Goal: Information Seeking & Learning: Learn about a topic

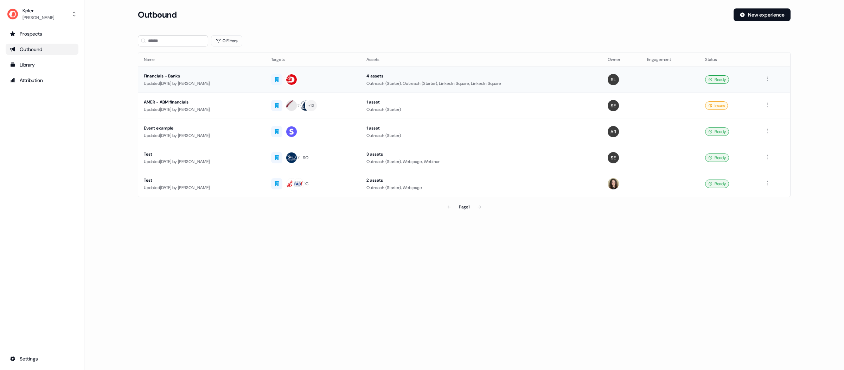
click at [184, 76] on div "Financials - Banks" at bounding box center [202, 75] width 116 height 7
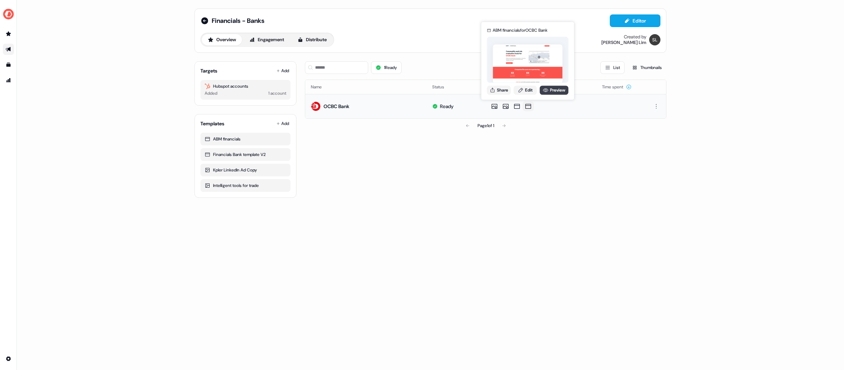
click at [551, 90] on link "Preview" at bounding box center [554, 89] width 29 height 9
click at [515, 107] on icon at bounding box center [517, 106] width 8 height 7
click at [546, 88] on link "Preview" at bounding box center [543, 89] width 29 height 9
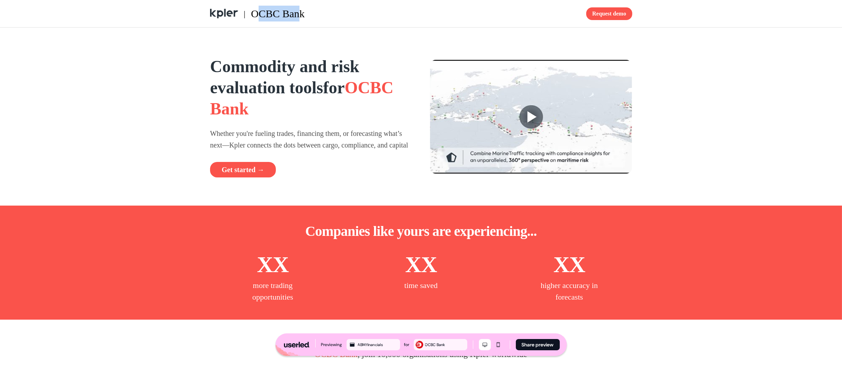
drag, startPoint x: 281, startPoint y: 15, endPoint x: 302, endPoint y: 16, distance: 21.5
click at [302, 16] on span "OCBC Bank" at bounding box center [278, 14] width 54 height 12
drag, startPoint x: 308, startPoint y: 16, endPoint x: 255, endPoint y: 15, distance: 53.1
click at [255, 14] on div "| OCBC Bank" at bounding box center [314, 14] width 208 height 16
drag, startPoint x: 213, startPoint y: 111, endPoint x: 302, endPoint y: 112, distance: 89.4
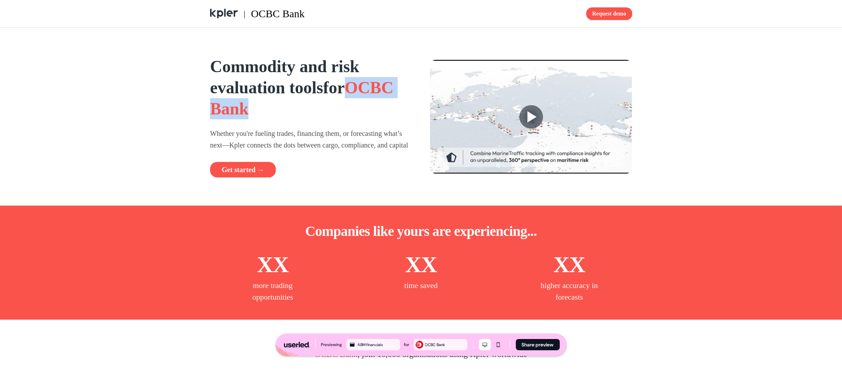
click at [302, 112] on h1 "Commodity and risk evaluation tools for OCBC Bank" at bounding box center [311, 87] width 202 height 63
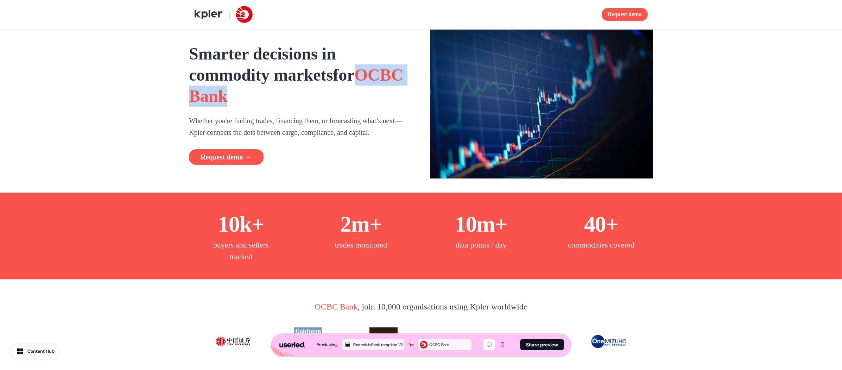
drag, startPoint x: 195, startPoint y: 94, endPoint x: 293, endPoint y: 100, distance: 98.0
click at [293, 100] on h1 "Smarter decisions in commodity markets for OCBC Bank" at bounding box center [300, 74] width 223 height 63
click at [285, 118] on p "Whether you're fueling trades, financing them, or forecasting what’s next—Kpler…" at bounding box center [300, 126] width 223 height 23
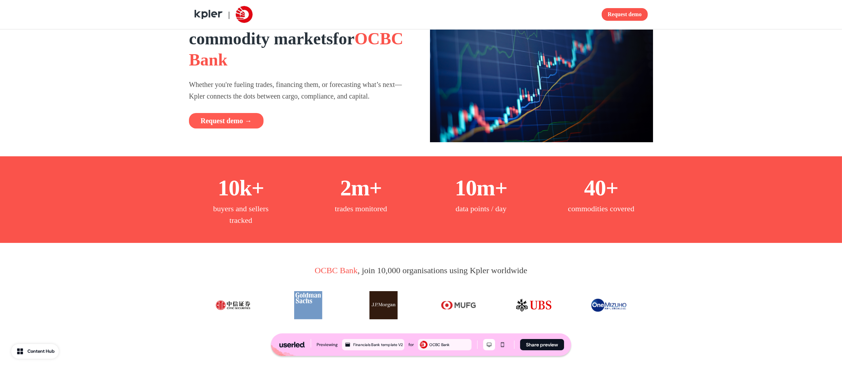
click at [248, 116] on button "Request demo →" at bounding box center [226, 120] width 75 height 15
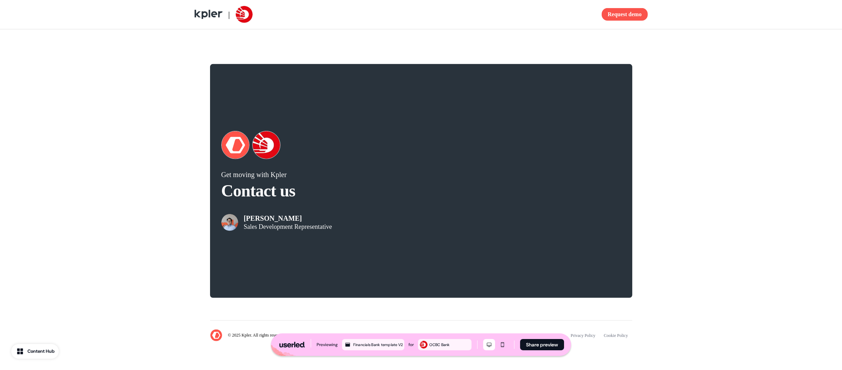
scroll to position [1281, 0]
drag, startPoint x: 248, startPoint y: 221, endPoint x: 315, endPoint y: 229, distance: 67.4
click at [314, 230] on div "Garrick Peh Sales Development Representative" at bounding box center [288, 222] width 88 height 17
drag, startPoint x: 315, startPoint y: 229, endPoint x: 232, endPoint y: 209, distance: 85.1
click at [315, 229] on p "Sales Development Representative" at bounding box center [288, 226] width 88 height 7
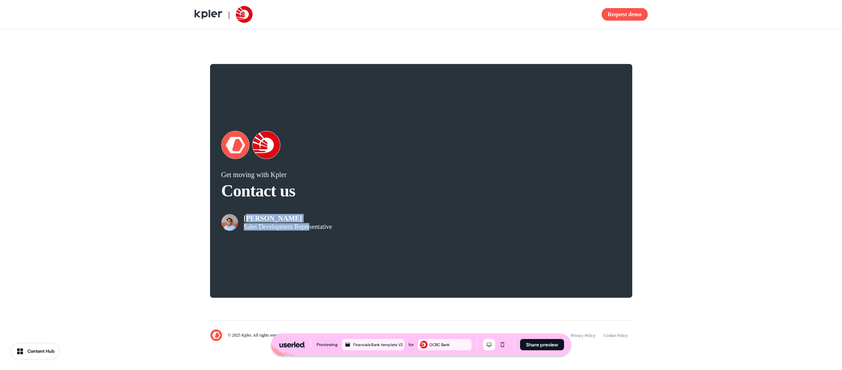
click at [314, 225] on div "Garrick Peh Sales Development Representative" at bounding box center [288, 222] width 88 height 17
click at [299, 227] on p "Sales Development Representative" at bounding box center [288, 226] width 88 height 7
drag, startPoint x: 326, startPoint y: 228, endPoint x: 341, endPoint y: 229, distance: 14.8
click at [341, 229] on div "Garrick Peh Sales Development Representative" at bounding box center [321, 217] width 200 height 28
click at [342, 228] on div "Garrick Peh Sales Development Representative" at bounding box center [321, 217] width 200 height 28
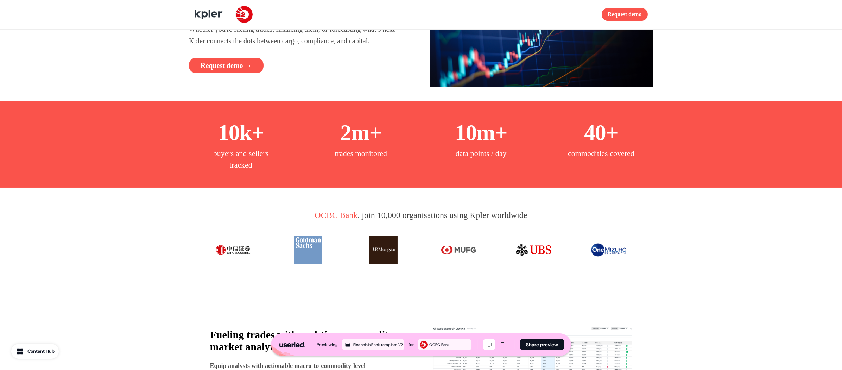
scroll to position [108, 0]
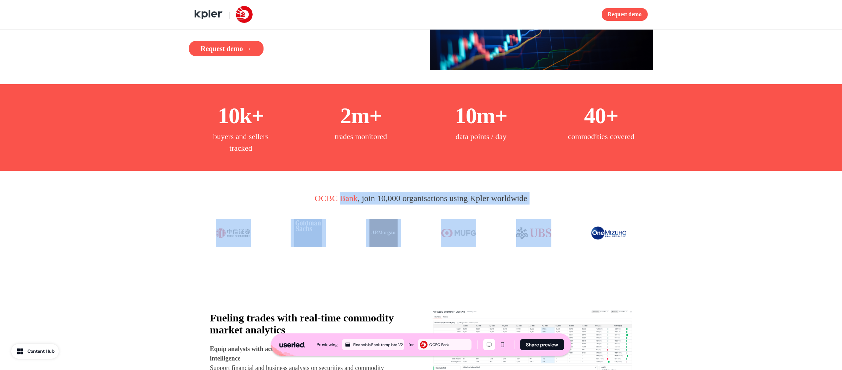
drag, startPoint x: 550, startPoint y: 193, endPoint x: 558, endPoint y: 196, distance: 8.9
click at [558, 196] on div "OCBC Bank , join 10,000 organisations using Kpler worldwide" at bounding box center [421, 222] width 464 height 103
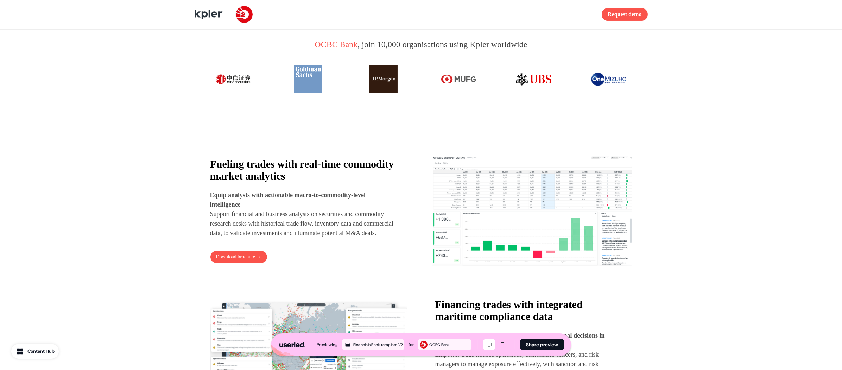
scroll to position [282, 0]
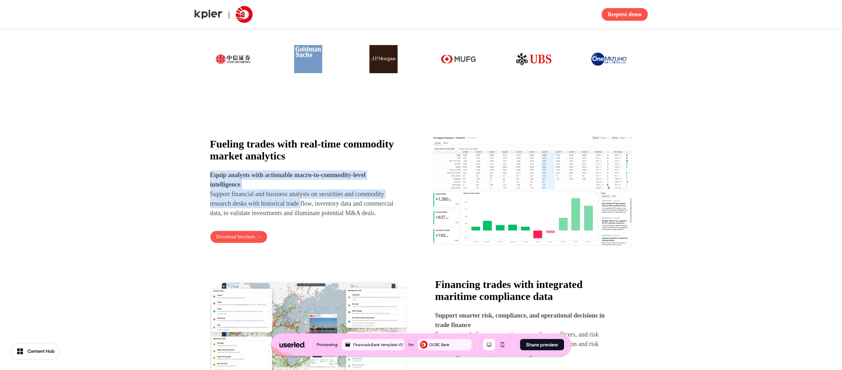
drag, startPoint x: 313, startPoint y: 166, endPoint x: 344, endPoint y: 208, distance: 52.2
click at [343, 203] on div "Fueling trades with real-time commodity market analytics Equip analysts with ac…" at bounding box center [304, 178] width 188 height 80
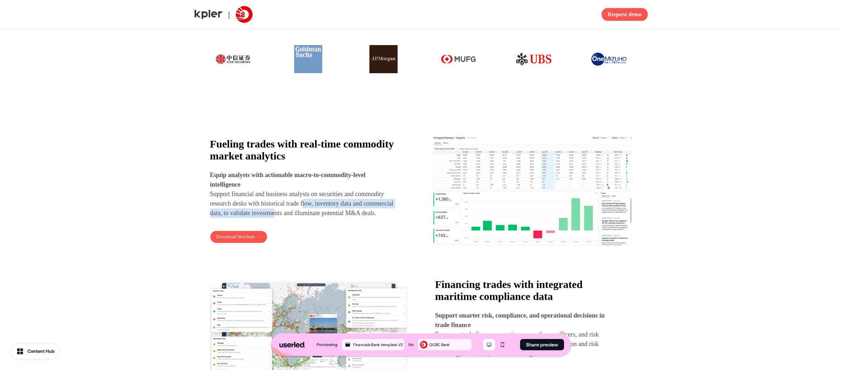
click at [345, 208] on p "Equip analysts with actionable macro-to-commodity-level intelligence Support fi…" at bounding box center [304, 193] width 188 height 47
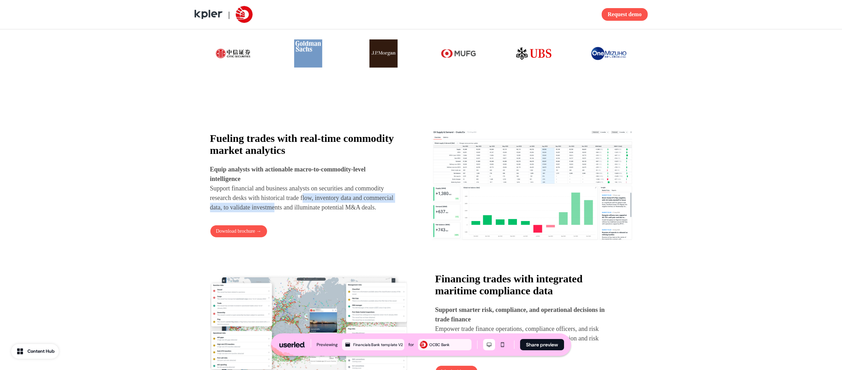
scroll to position [294, 0]
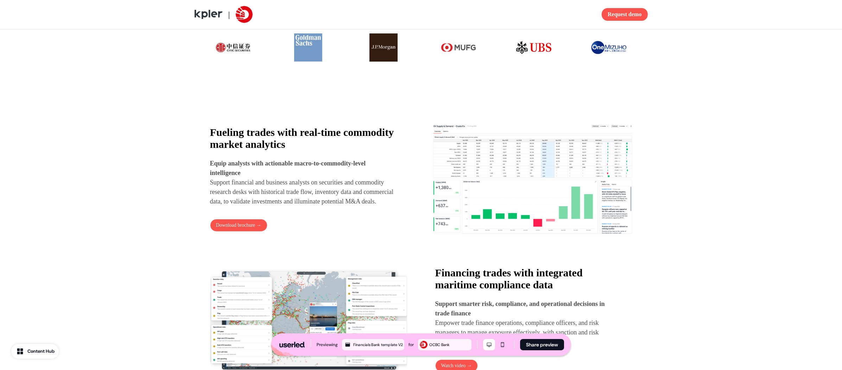
click at [243, 152] on div "Fueling trades with real-time commodity market analytics Equip analysts with ac…" at bounding box center [304, 166] width 188 height 80
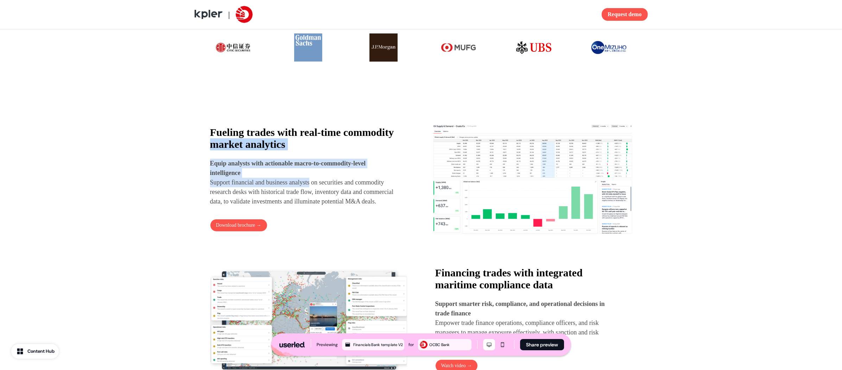
drag, startPoint x: 301, startPoint y: 153, endPoint x: 323, endPoint y: 190, distance: 43.2
click at [323, 190] on div "Fueling trades with real-time commodity market analytics Equip analysts with ac…" at bounding box center [304, 166] width 188 height 80
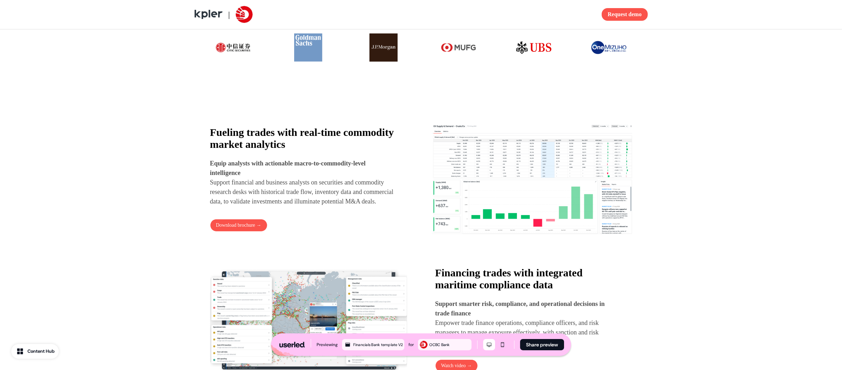
click at [325, 195] on p "Equip analysts with actionable macro-to-commodity-level intelligence Support fi…" at bounding box center [304, 182] width 188 height 47
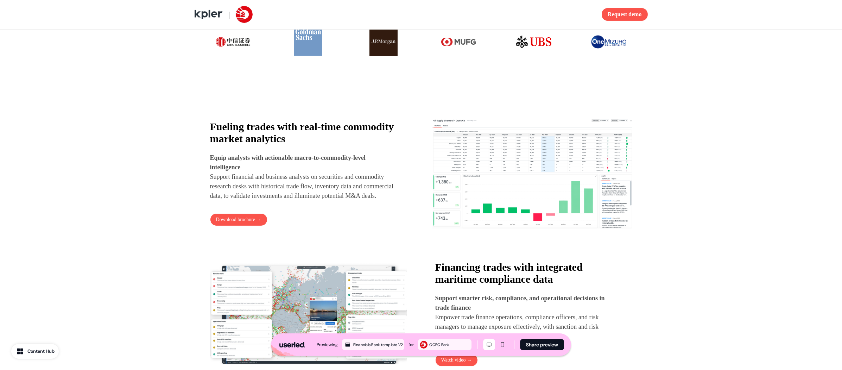
scroll to position [305, 0]
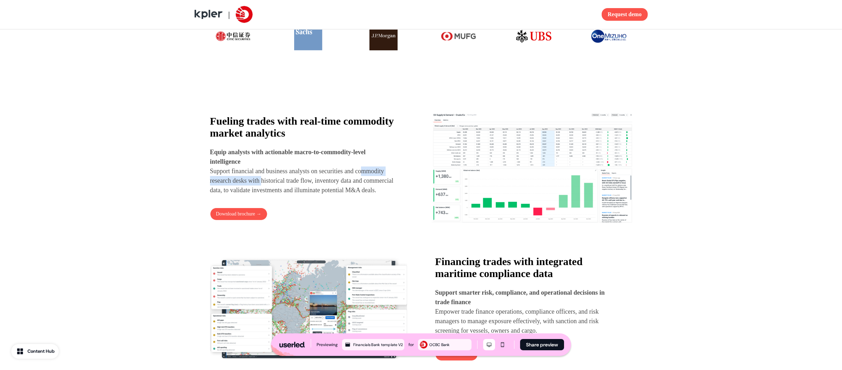
drag, startPoint x: 219, startPoint y: 181, endPoint x: 300, endPoint y: 181, distance: 81.3
click at [300, 181] on p "Equip analysts with actionable macro-to-commodity-level intelligence Support fi…" at bounding box center [304, 170] width 188 height 47
click at [297, 191] on p "Equip analysts with actionable macro-to-commodity-level intelligence Support fi…" at bounding box center [304, 170] width 188 height 47
drag, startPoint x: 300, startPoint y: 192, endPoint x: 356, endPoint y: 199, distance: 55.7
click at [356, 195] on p "Equip analysts with actionable macro-to-commodity-level intelligence Support fi…" at bounding box center [304, 170] width 188 height 47
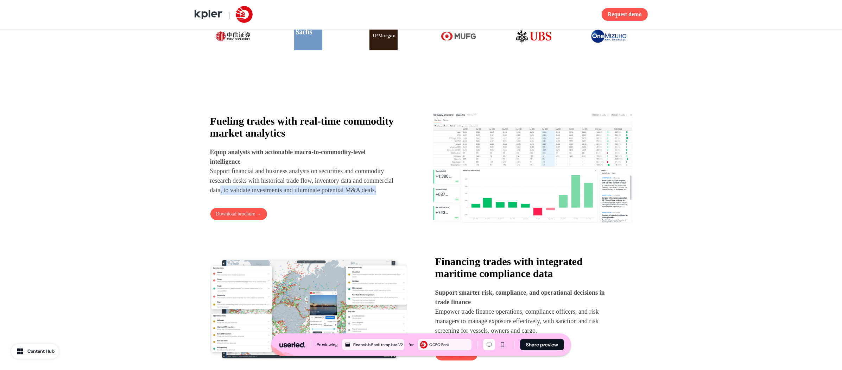
click at [356, 195] on p "Equip analysts with actionable macro-to-commodity-level intelligence Support fi…" at bounding box center [304, 170] width 188 height 47
drag, startPoint x: 311, startPoint y: 188, endPoint x: 325, endPoint y: 192, distance: 14.7
click at [325, 192] on p "Equip analysts with actionable macro-to-commodity-level intelligence Support fi…" at bounding box center [304, 170] width 188 height 47
click at [326, 192] on p "Equip analysts with actionable macro-to-commodity-level intelligence Support fi…" at bounding box center [304, 170] width 188 height 47
drag, startPoint x: 306, startPoint y: 187, endPoint x: 338, endPoint y: 190, distance: 32.5
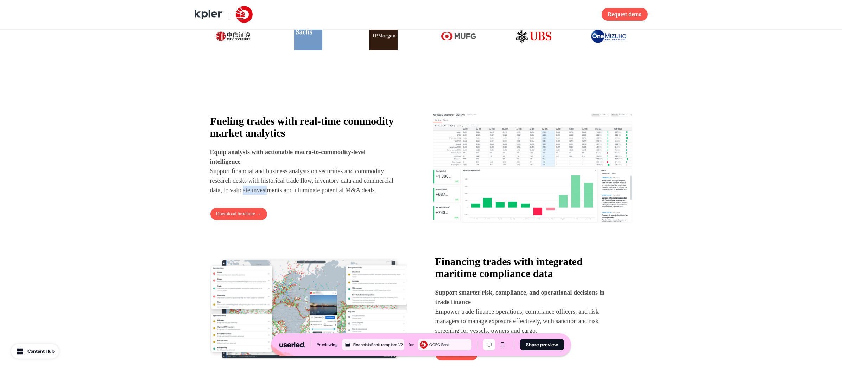
click at [338, 190] on p "Equip analysts with actionable macro-to-commodity-level intelligence Support fi…" at bounding box center [304, 170] width 188 height 47
click at [344, 188] on p "Equip analysts with actionable macro-to-commodity-level intelligence Support fi…" at bounding box center [304, 170] width 188 height 47
drag, startPoint x: 345, startPoint y: 186, endPoint x: 373, endPoint y: 185, distance: 28.5
click at [371, 186] on p "Equip analysts with actionable macro-to-commodity-level intelligence Support fi…" at bounding box center [304, 170] width 188 height 47
drag, startPoint x: 374, startPoint y: 185, endPoint x: 367, endPoint y: 176, distance: 11.0
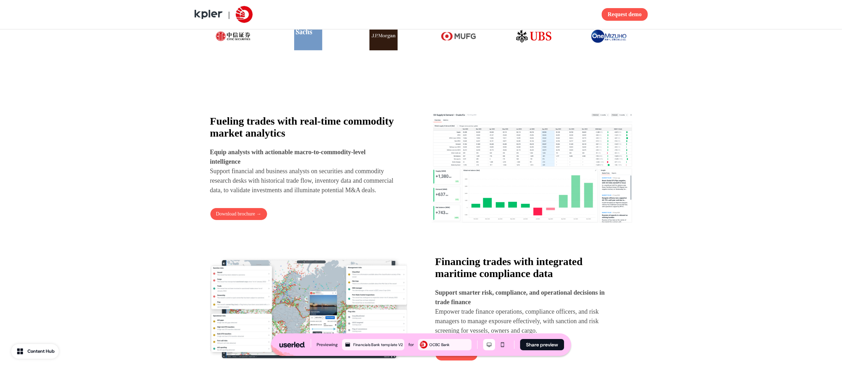
click at [374, 185] on p "Equip analysts with actionable macro-to-commodity-level intelligence Support fi…" at bounding box center [304, 170] width 188 height 47
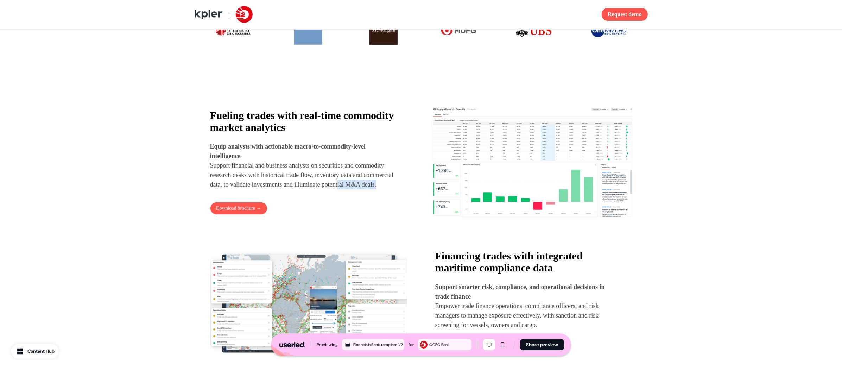
click at [280, 189] on p "Equip analysts with actionable macro-to-commodity-level intelligence Support fi…" at bounding box center [304, 165] width 188 height 47
drag, startPoint x: 232, startPoint y: 190, endPoint x: 260, endPoint y: 191, distance: 27.1
click at [260, 189] on p "Equip analysts with actionable macro-to-commodity-level intelligence Support fi…" at bounding box center [304, 165] width 188 height 47
click at [264, 185] on p "Equip analysts with actionable macro-to-commodity-level intelligence Support fi…" at bounding box center [304, 165] width 188 height 47
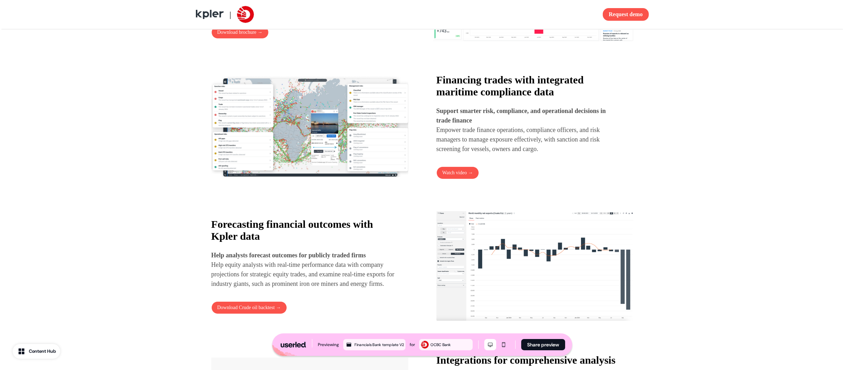
scroll to position [537, 0]
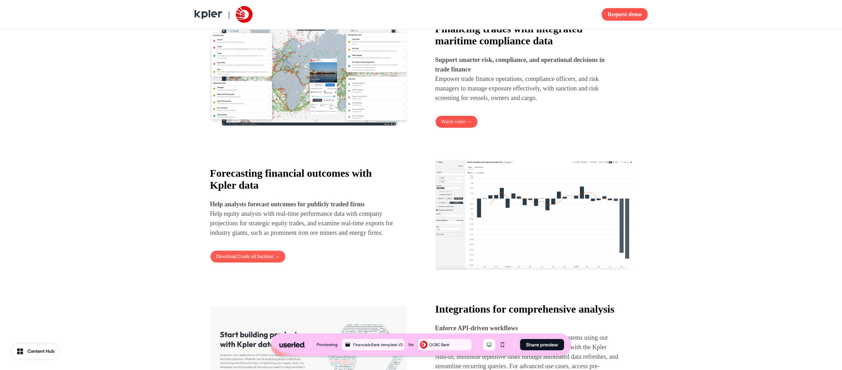
click at [259, 263] on button "Download Crude oil backtest →" at bounding box center [248, 256] width 76 height 13
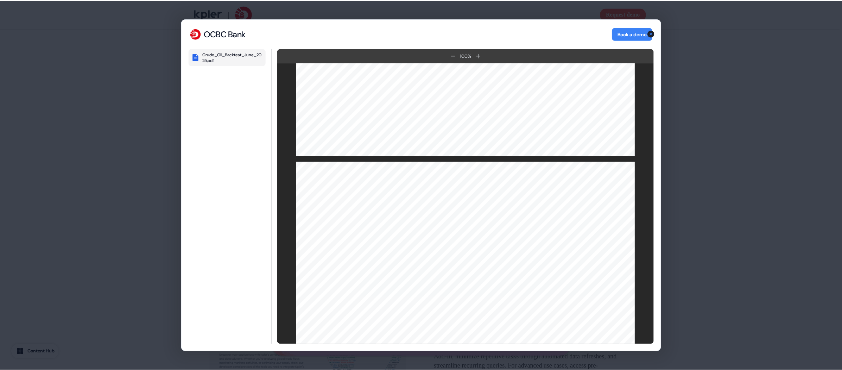
scroll to position [739, 0]
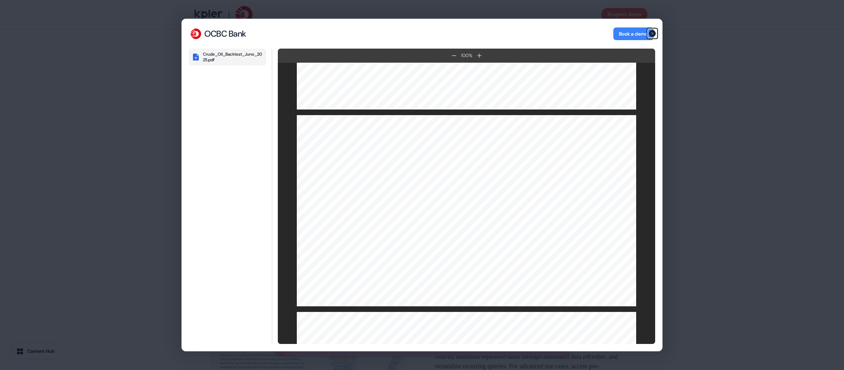
click at [652, 31] on icon "button" at bounding box center [652, 33] width 7 height 7
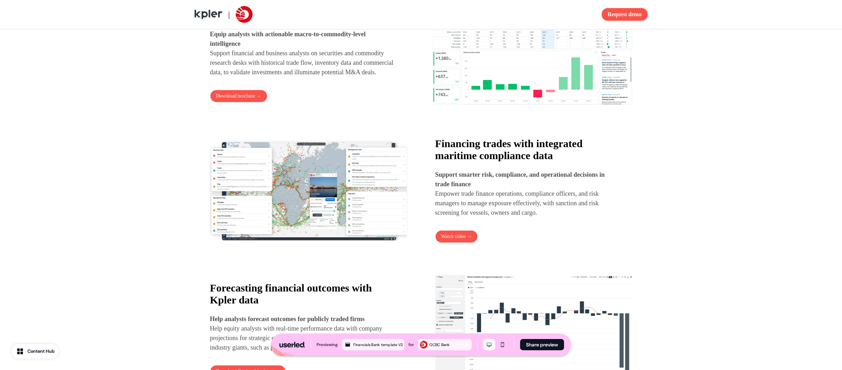
scroll to position [361, 0]
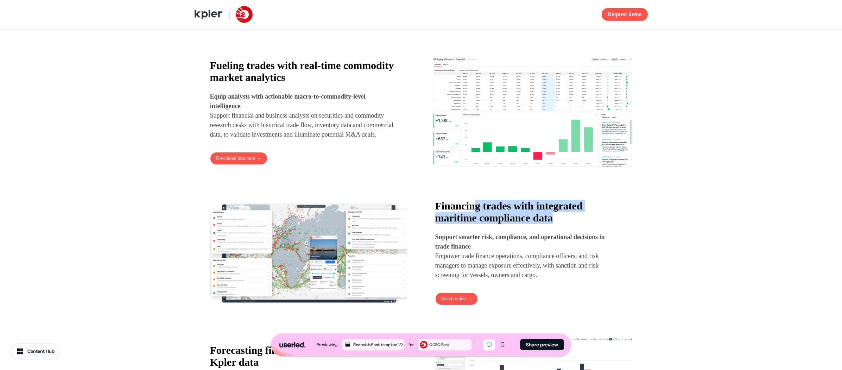
drag, startPoint x: 499, startPoint y: 214, endPoint x: 598, endPoint y: 225, distance: 99.8
click at [598, 224] on h4 "Financing trades with integrated maritime compliance data" at bounding box center [527, 212] width 184 height 24
drag, startPoint x: 621, startPoint y: 214, endPoint x: 626, endPoint y: 209, distance: 7.0
click at [621, 214] on div "Financing trades with integrated maritime compliance data Support smarter risk,…" at bounding box center [533, 252] width 197 height 105
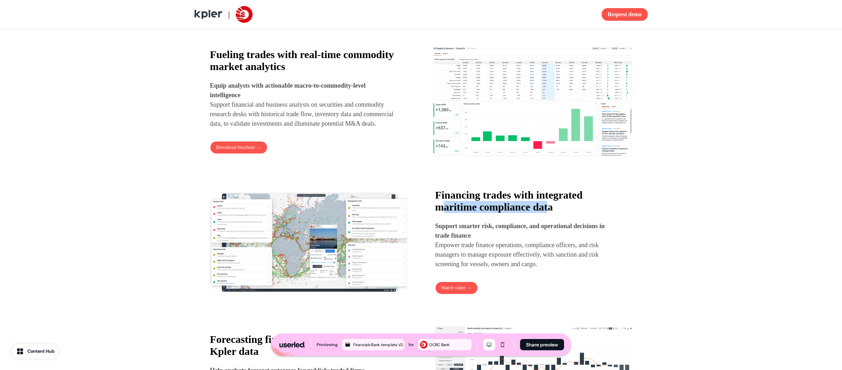
drag, startPoint x: 441, startPoint y: 211, endPoint x: 559, endPoint y: 216, distance: 117.9
click at [559, 212] on strong "Financing trades with integrated maritime compliance data" at bounding box center [508, 201] width 147 height 24
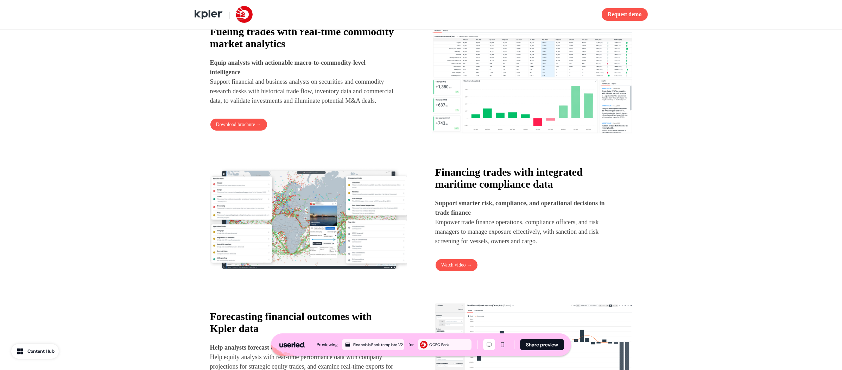
scroll to position [400, 0]
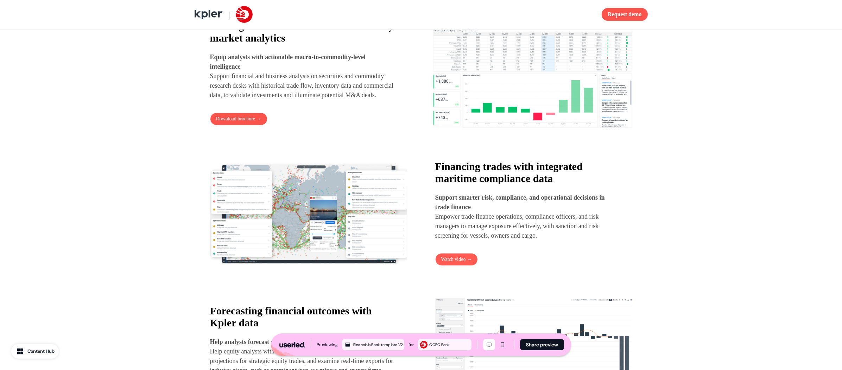
click at [460, 263] on button "Watch video →" at bounding box center [456, 259] width 43 height 13
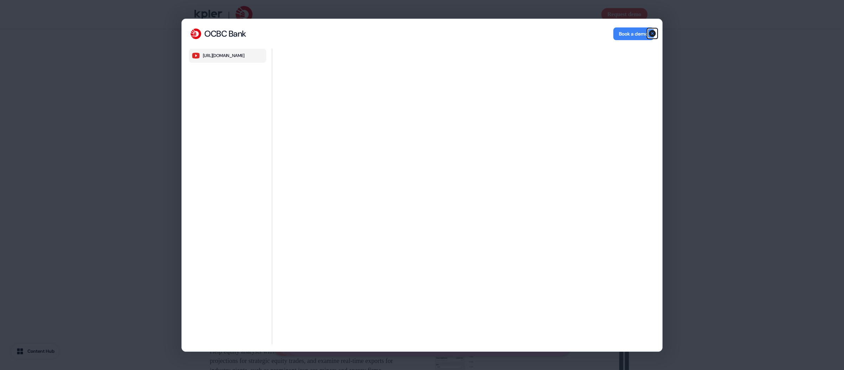
click at [651, 32] on icon "button" at bounding box center [652, 33] width 7 height 7
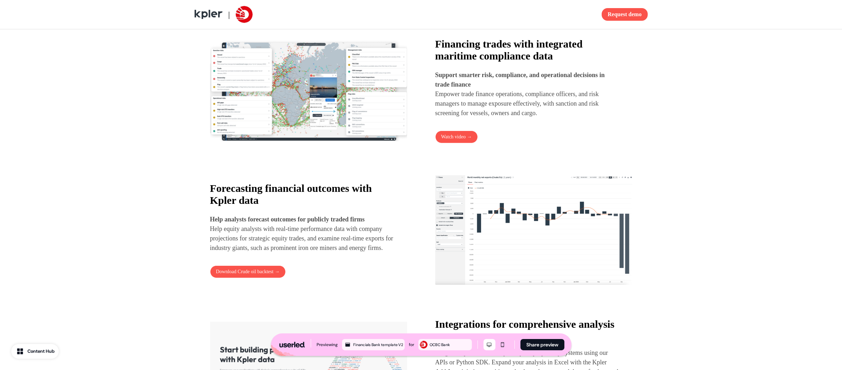
scroll to position [534, 0]
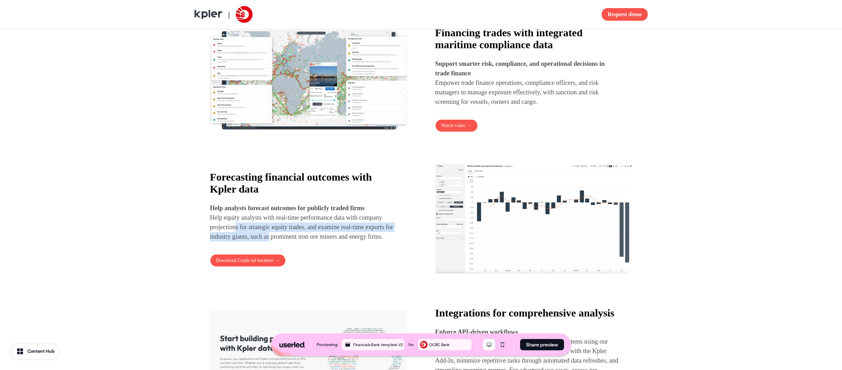
drag, startPoint x: 265, startPoint y: 231, endPoint x: 334, endPoint y: 242, distance: 69.9
click at [334, 240] on p "Help analysts forecast outcomes for publicly traded firms Help equity analysts …" at bounding box center [302, 222] width 184 height 38
click at [334, 241] on p "Help analysts forecast outcomes for publicly traded firms Help equity analysts …" at bounding box center [302, 222] width 184 height 38
drag, startPoint x: 297, startPoint y: 233, endPoint x: 328, endPoint y: 241, distance: 32.2
click at [328, 240] on p "Help analysts forecast outcomes for publicly traded firms Help equity analysts …" at bounding box center [302, 222] width 184 height 38
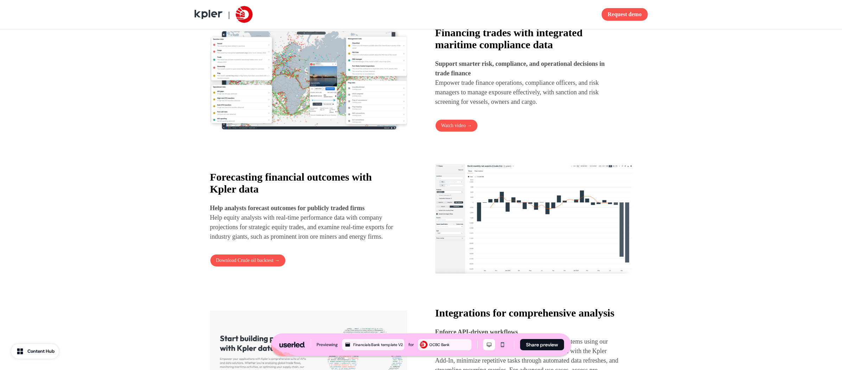
click at [329, 241] on p "Help analysts forecast outcomes for publicly traded firms Help equity analysts …" at bounding box center [302, 222] width 184 height 38
click at [522, 194] on img at bounding box center [533, 218] width 197 height 111
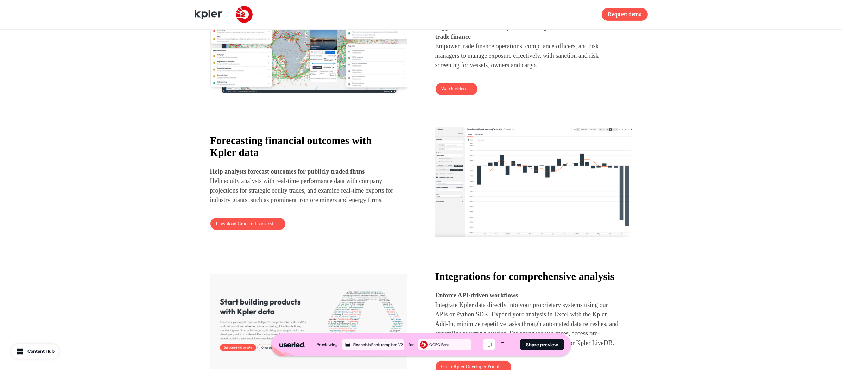
scroll to position [559, 0]
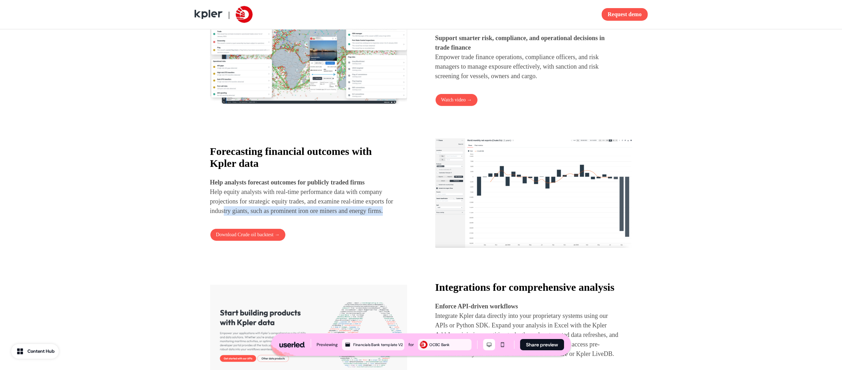
drag, startPoint x: 285, startPoint y: 206, endPoint x: 304, endPoint y: 217, distance: 21.7
click at [304, 216] on p "Help analysts forecast outcomes for publicly traded firms Help equity analysts …" at bounding box center [302, 197] width 184 height 38
click at [302, 216] on p "Help analysts forecast outcomes for publicly traded firms Help equity analysts …" at bounding box center [302, 197] width 184 height 38
drag, startPoint x: 359, startPoint y: 215, endPoint x: 369, endPoint y: 218, distance: 10.3
click at [368, 216] on p "Help analysts forecast outcomes for publicly traded firms Help equity analysts …" at bounding box center [302, 197] width 184 height 38
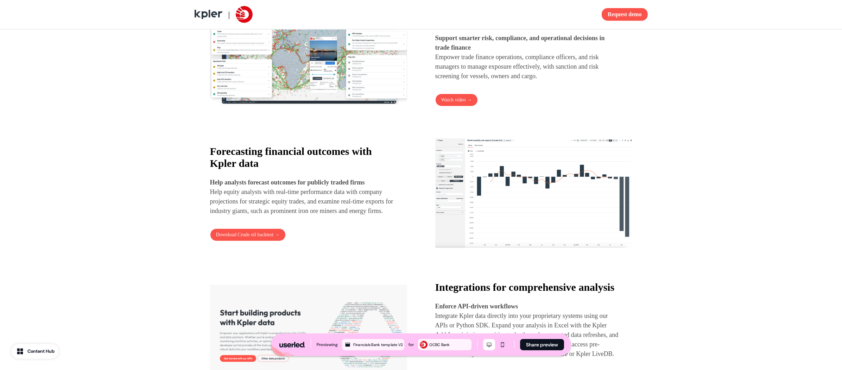
click at [369, 216] on p "Help analysts forecast outcomes for publicly traded firms Help equity analysts …" at bounding box center [302, 197] width 184 height 38
drag, startPoint x: 371, startPoint y: 211, endPoint x: 387, endPoint y: 215, distance: 15.6
click at [387, 215] on p "Help analysts forecast outcomes for publicly traded firms Help equity analysts …" at bounding box center [302, 197] width 184 height 38
click at [385, 215] on p "Help analysts forecast outcomes for publicly traded firms Help equity analysts …" at bounding box center [302, 197] width 184 height 38
drag, startPoint x: 375, startPoint y: 210, endPoint x: 375, endPoint y: 218, distance: 7.4
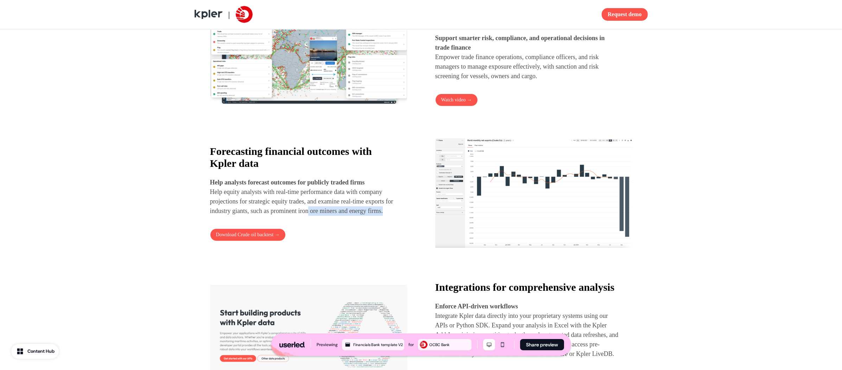
click at [375, 216] on p "Help analysts forecast outcomes for publicly traded firms Help equity analysts …" at bounding box center [302, 197] width 184 height 38
click at [376, 216] on p "Help analysts forecast outcomes for publicly traded firms Help equity analysts …" at bounding box center [302, 197] width 184 height 38
drag, startPoint x: 364, startPoint y: 202, endPoint x: 375, endPoint y: 209, distance: 12.4
click at [374, 209] on p "Help analysts forecast outcomes for publicly traded firms Help equity analysts …" at bounding box center [302, 197] width 184 height 38
click at [375, 211] on p "Help analysts forecast outcomes for publicly traded firms Help equity analysts …" at bounding box center [302, 197] width 184 height 38
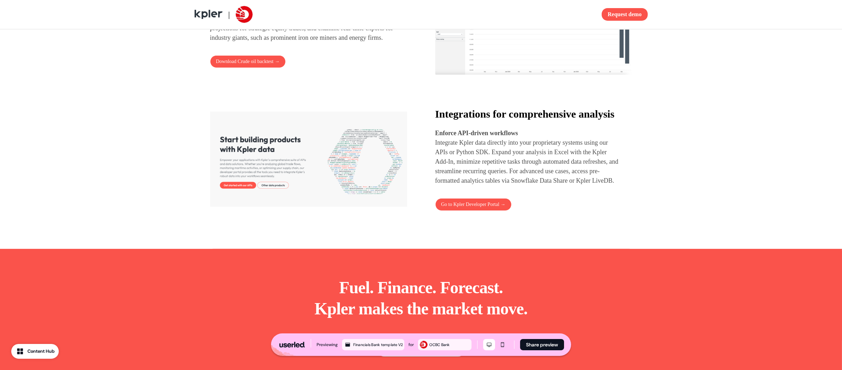
scroll to position [744, 0]
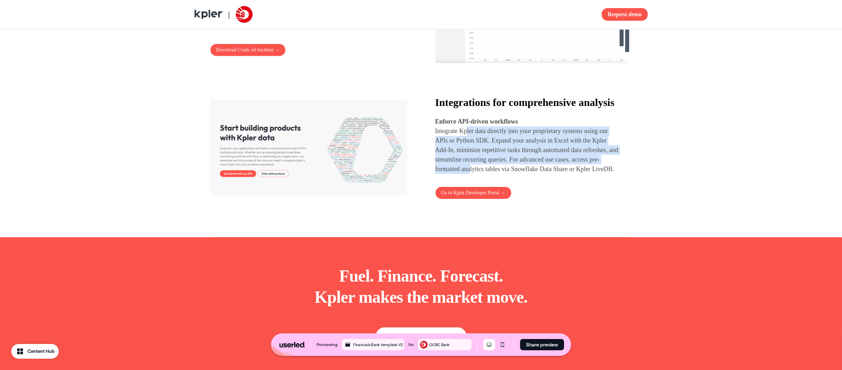
drag, startPoint x: 482, startPoint y: 151, endPoint x: 527, endPoint y: 184, distance: 56.3
click at [527, 174] on p "Integrate Kpler data directly into your proprietary systems using our APIs or P…" at bounding box center [527, 149] width 184 height 47
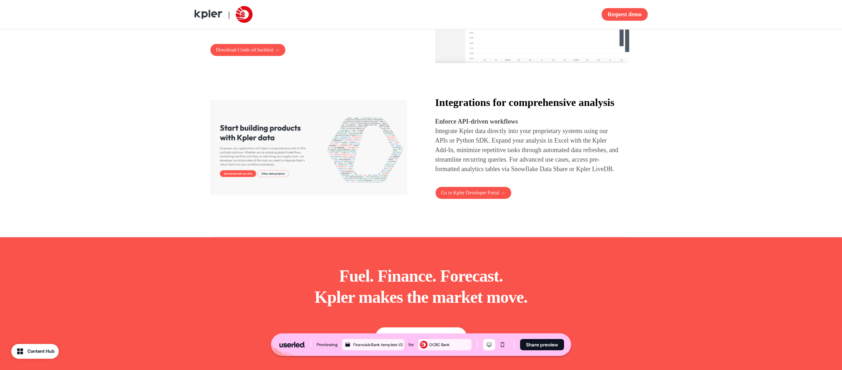
click at [528, 174] on p "Integrate Kpler data directly into your proprietary systems using our APIs or P…" at bounding box center [527, 149] width 184 height 47
click at [530, 174] on p "Integrate Kpler data directly into your proprietary systems using our APIs or P…" at bounding box center [527, 149] width 184 height 47
click at [531, 174] on p "Integrate Kpler data directly into your proprietary systems using our APIs or P…" at bounding box center [527, 149] width 184 height 47
click at [526, 174] on p "Integrate Kpler data directly into your proprietary systems using our APIs or P…" at bounding box center [527, 149] width 184 height 47
drag, startPoint x: 526, startPoint y: 186, endPoint x: 495, endPoint y: 128, distance: 66.4
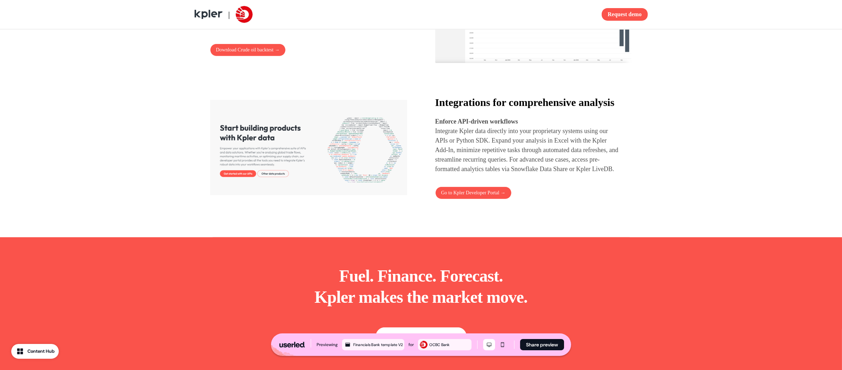
click at [526, 174] on p "Integrate Kpler data directly into your proprietary systems using our APIs or P…" at bounding box center [527, 149] width 184 height 47
drag, startPoint x: 495, startPoint y: 128, endPoint x: 501, endPoint y: 149, distance: 21.7
click at [501, 149] on div "Integrations for comprehensive analysis Enforce API-driven workflows Integrate …" at bounding box center [527, 134] width 184 height 77
click at [501, 151] on p "Integrate Kpler data directly into your proprietary systems using our APIs or P…" at bounding box center [527, 149] width 184 height 47
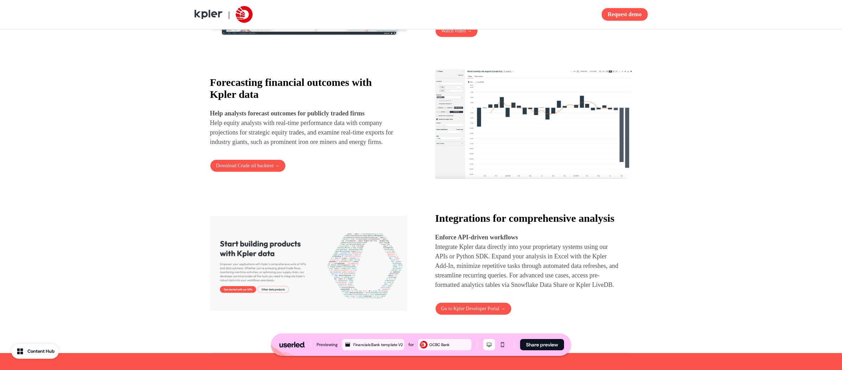
scroll to position [623, 0]
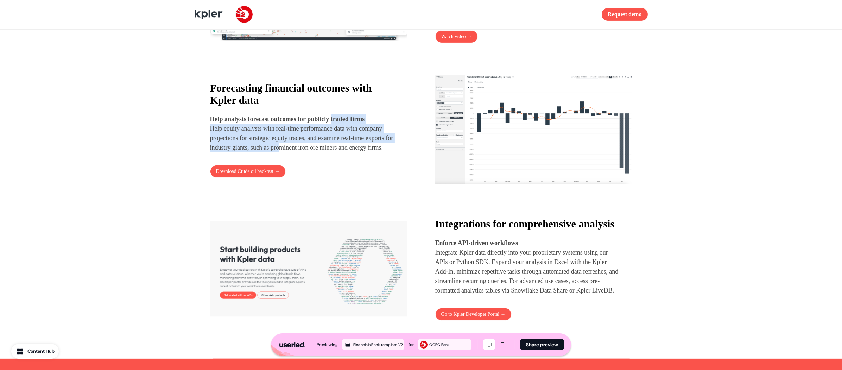
drag, startPoint x: 342, startPoint y: 120, endPoint x: 351, endPoint y: 149, distance: 30.2
click at [349, 147] on p "Help analysts forecast outcomes for publicly traded firms Help equity analysts …" at bounding box center [302, 133] width 184 height 38
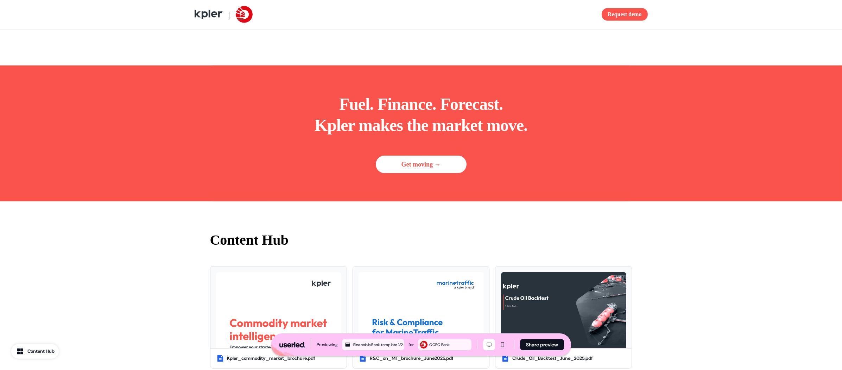
scroll to position [922, 0]
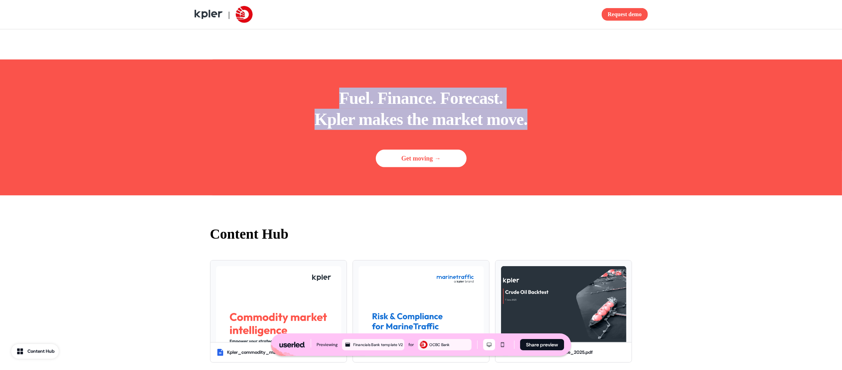
drag, startPoint x: 407, startPoint y: 118, endPoint x: 545, endPoint y: 143, distance: 140.5
click at [545, 142] on div "Fuel. Finance. Forecast. Kpler makes the market move. Get moving →" at bounding box center [421, 127] width 422 height 136
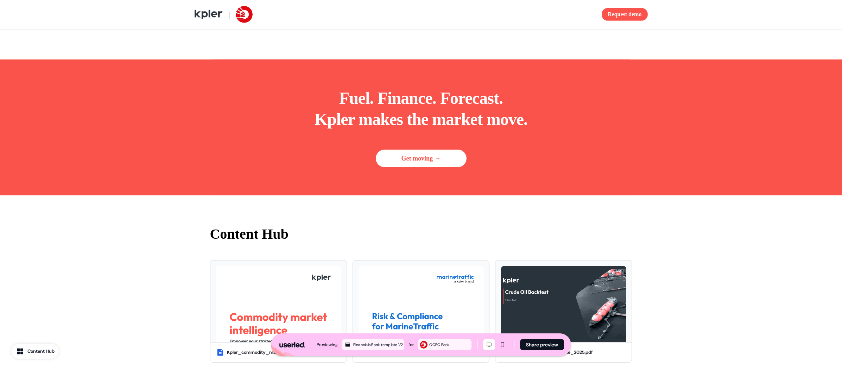
click at [506, 126] on p "Fuel. Finance. Forecast. Kpler makes the market move." at bounding box center [420, 109] width 213 height 42
drag, startPoint x: 337, startPoint y: 118, endPoint x: 432, endPoint y: 121, distance: 94.7
click at [432, 121] on p "Fuel. Finance. Forecast. Kpler makes the market move." at bounding box center [420, 109] width 213 height 42
drag, startPoint x: 401, startPoint y: 120, endPoint x: 446, endPoint y: 125, distance: 44.9
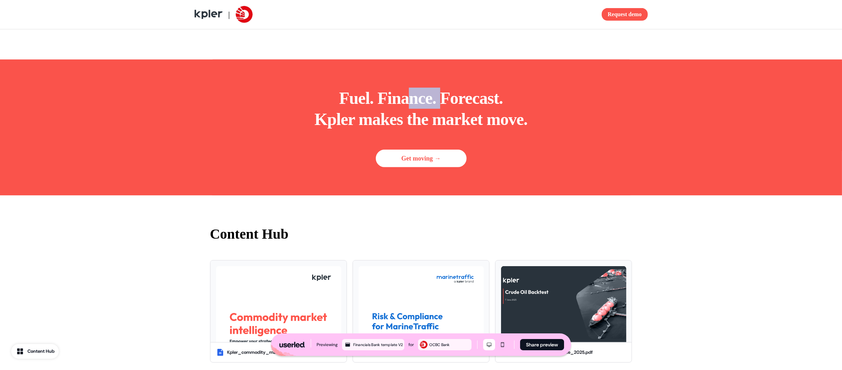
click at [442, 125] on p "Fuel. Finance. Forecast. Kpler makes the market move." at bounding box center [420, 109] width 213 height 42
click at [452, 127] on p "Fuel. Finance. Forecast. Kpler makes the market move." at bounding box center [420, 109] width 213 height 42
drag, startPoint x: 482, startPoint y: 133, endPoint x: 498, endPoint y: 152, distance: 24.4
click at [493, 130] on p "Fuel. Finance. Forecast. Kpler makes the market move." at bounding box center [420, 109] width 213 height 42
drag, startPoint x: 499, startPoint y: 152, endPoint x: 510, endPoint y: 153, distance: 11.3
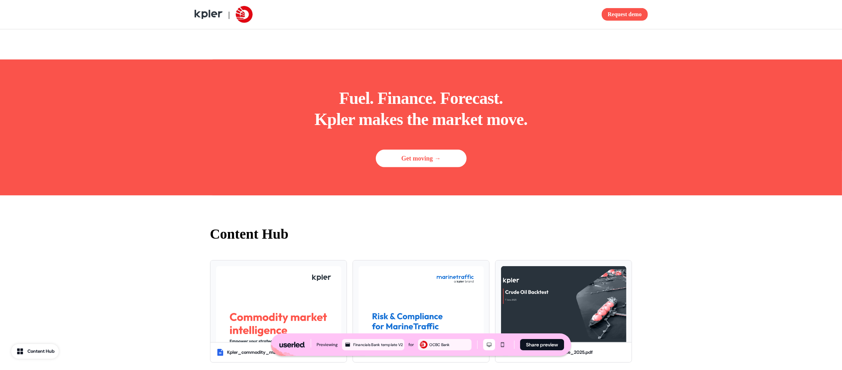
click at [500, 153] on div "Fuel. Finance. Forecast. Kpler makes the market move. Get moving →" at bounding box center [421, 127] width 422 height 136
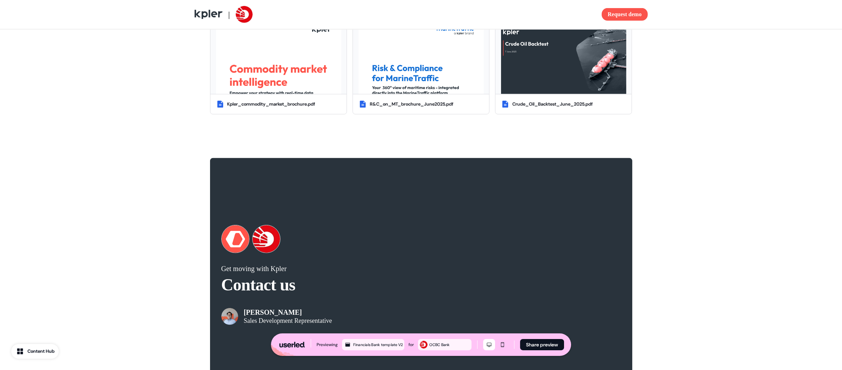
scroll to position [1223, 0]
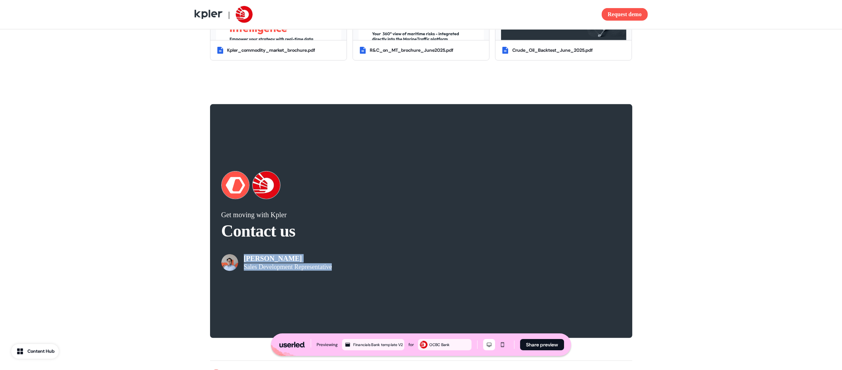
drag, startPoint x: 255, startPoint y: 283, endPoint x: 334, endPoint y: 291, distance: 80.2
click at [334, 290] on div "Get moving with Kpler Contact us Garrick Peh Sales Development Representative" at bounding box center [421, 221] width 422 height 234
click at [356, 271] on div "Garrick Peh Sales Development Representative" at bounding box center [321, 257] width 200 height 28
click at [699, 132] on div "Get moving with Kpler Contact us Garrick Peh Sales Development Representative" at bounding box center [421, 221] width 842 height 256
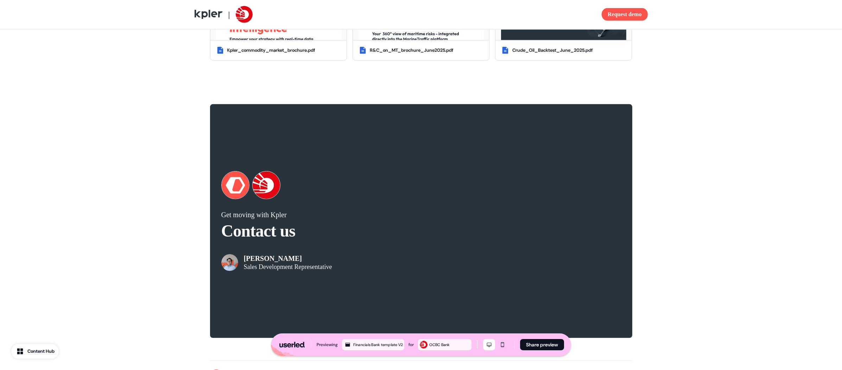
drag, startPoint x: 263, startPoint y: 277, endPoint x: 323, endPoint y: 288, distance: 61.1
click at [323, 270] on div "Garrick Peh Sales Development Representative" at bounding box center [288, 262] width 88 height 17
drag, startPoint x: 323, startPoint y: 288, endPoint x: 323, endPoint y: 281, distance: 6.7
click at [323, 270] on p "Sales Development Representative" at bounding box center [288, 266] width 88 height 7
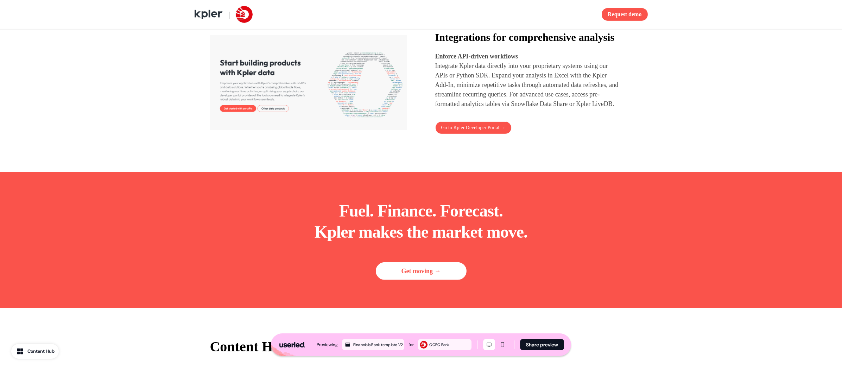
scroll to position [714, 0]
